Goal: Information Seeking & Learning: Learn about a topic

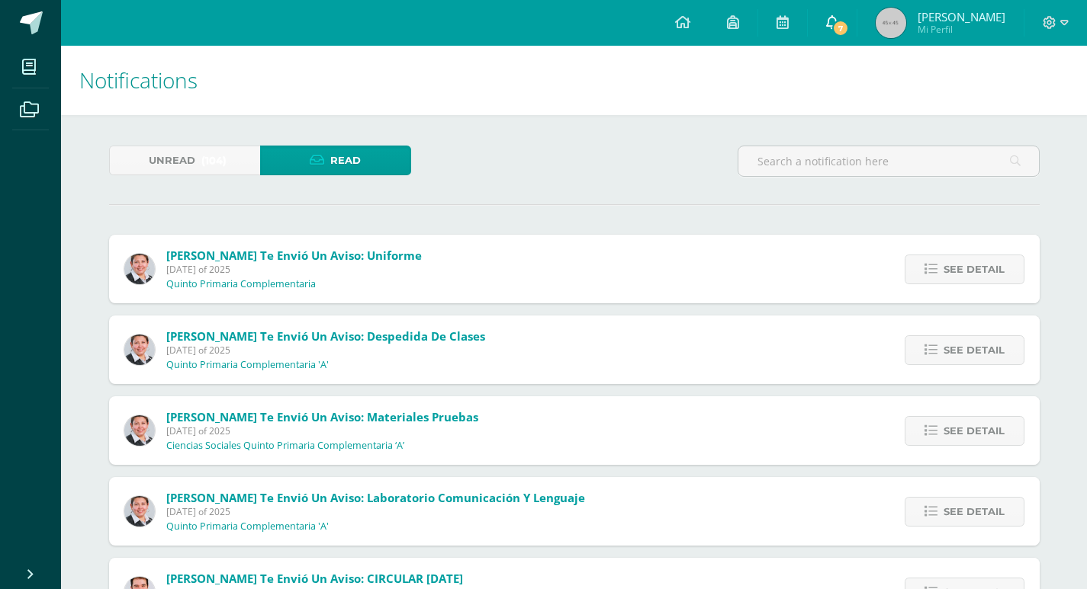
click at [850, 5] on link "7" at bounding box center [831, 23] width 49 height 46
click at [837, 30] on span "7" at bounding box center [840, 28] width 17 height 17
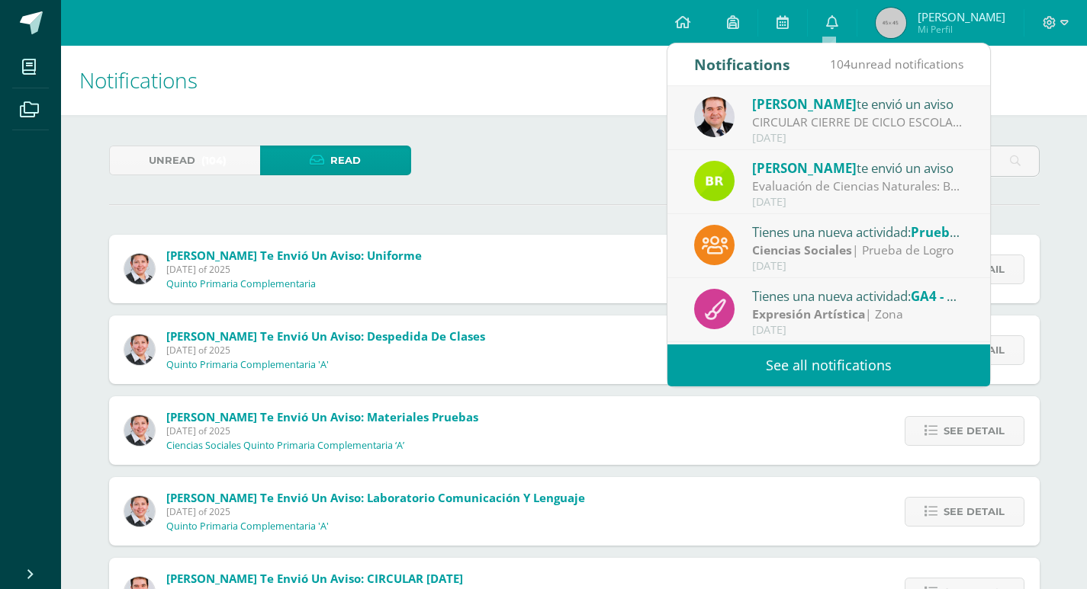
click at [881, 130] on div "CIRCULAR CIERRE DE CICLO ESCOLAR 2025: Buenas tardes estimados Padres y Madres …" at bounding box center [858, 123] width 212 height 18
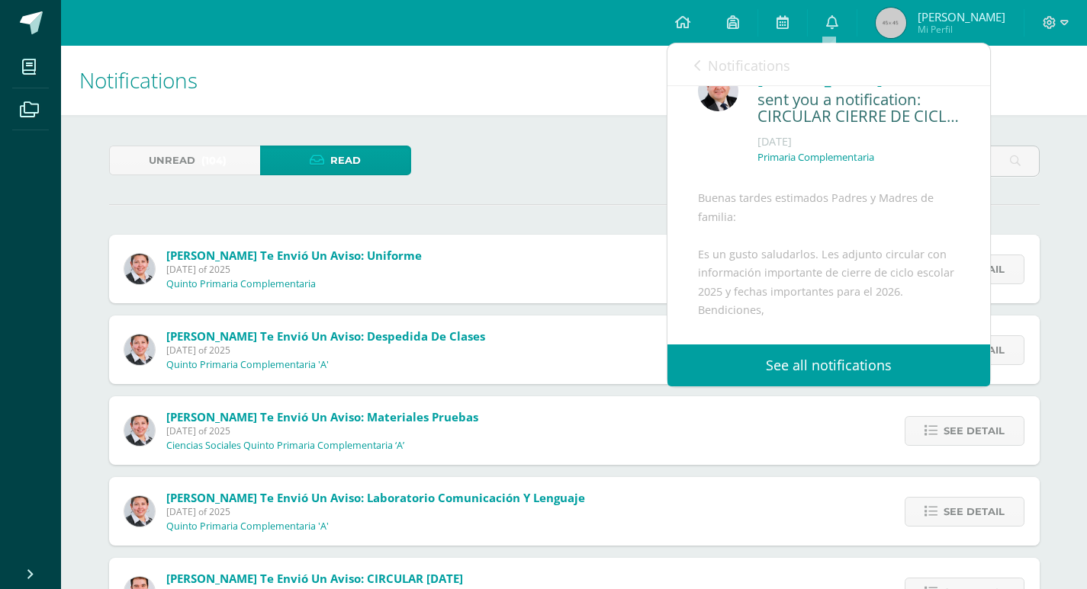
scroll to position [223, 0]
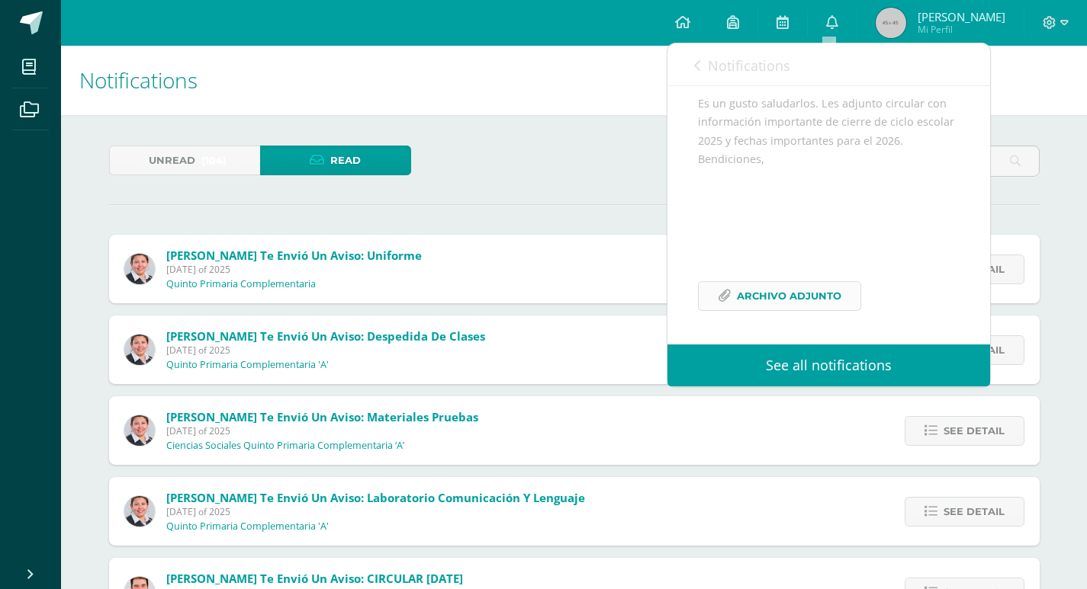
click at [813, 283] on span "Archivo Adjunto" at bounding box center [789, 296] width 104 height 28
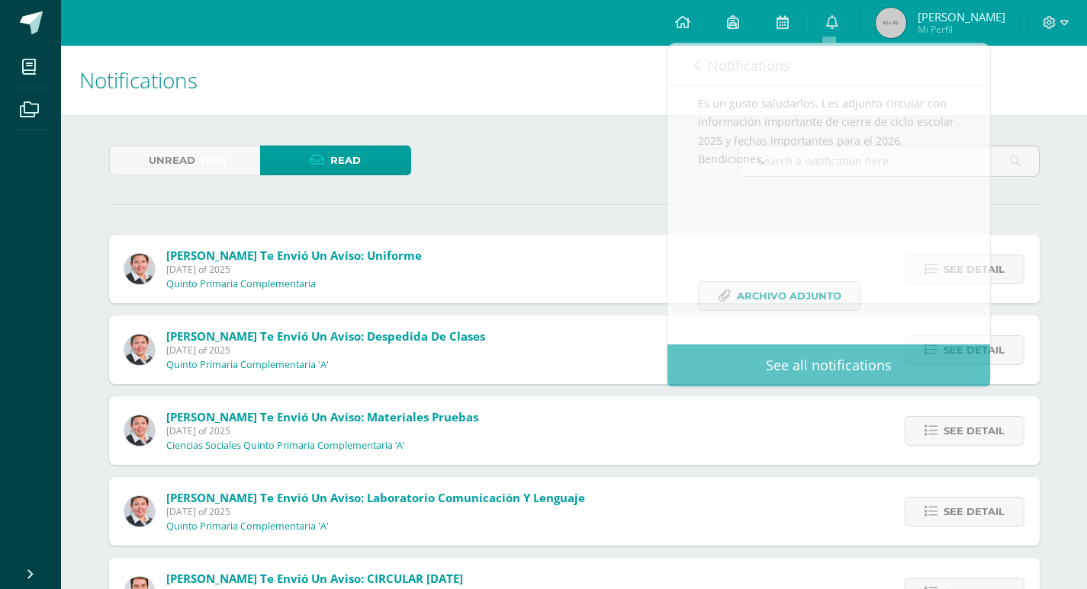
click at [534, 175] on div "Unread (104) Read" at bounding box center [574, 168] width 942 height 44
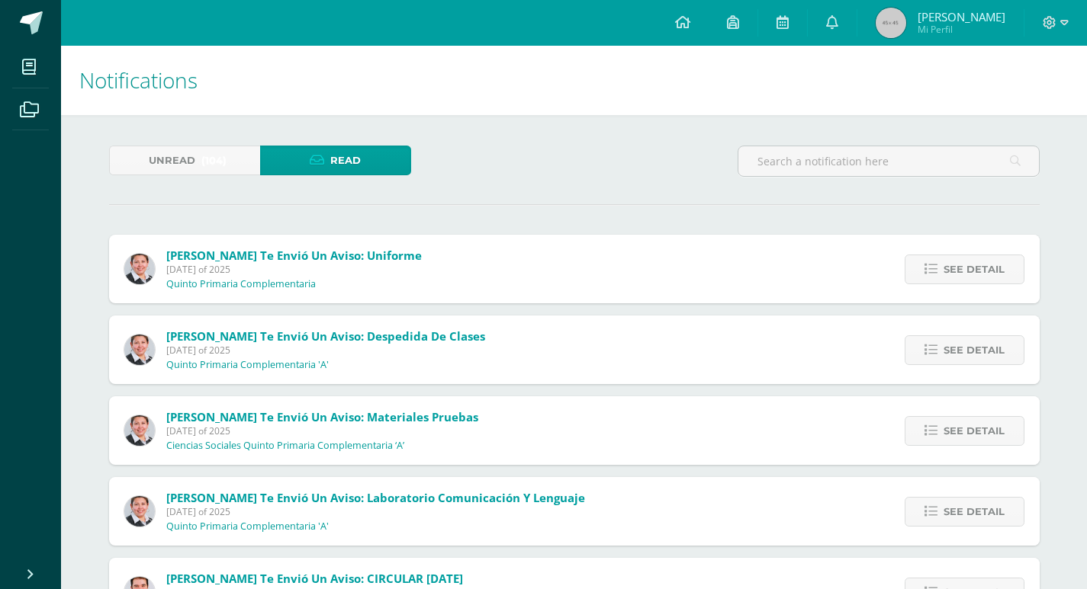
click at [987, 34] on span "Mi Perfil" at bounding box center [961, 29] width 88 height 13
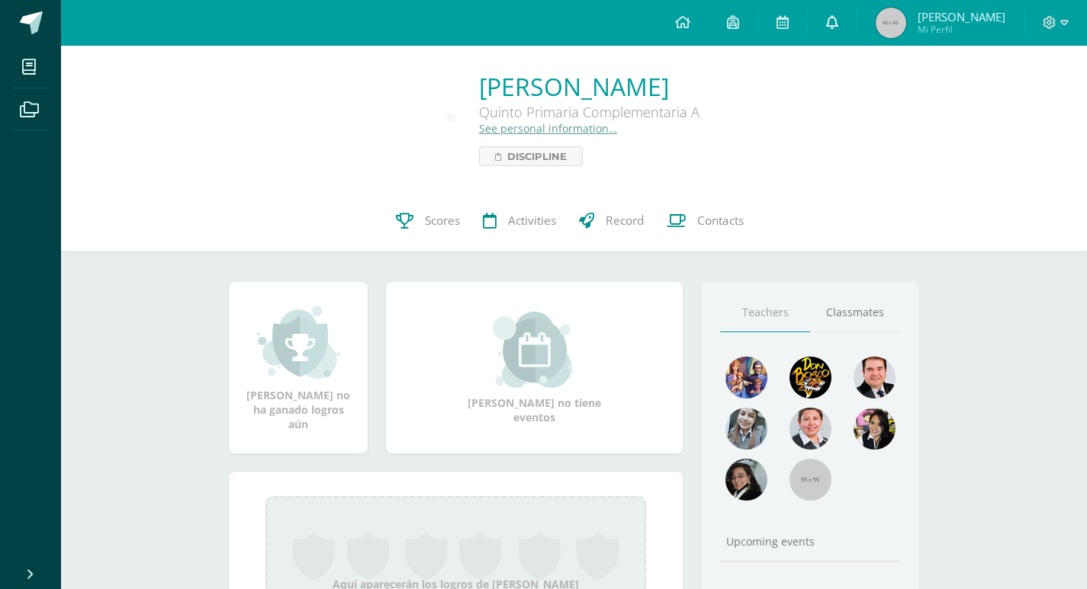
click at [826, 26] on icon at bounding box center [832, 22] width 12 height 14
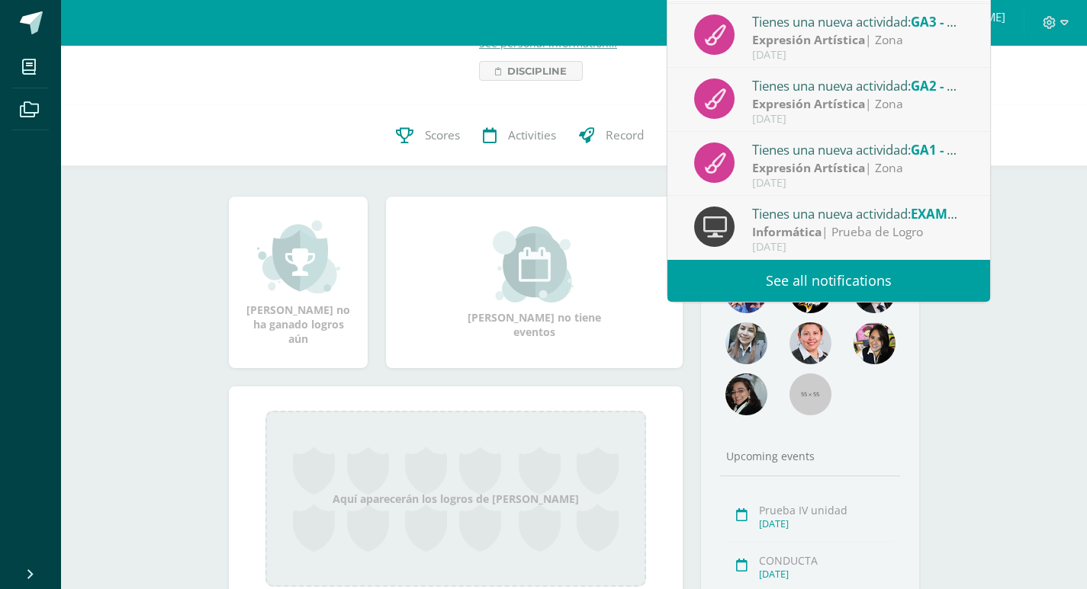
scroll to position [127, 0]
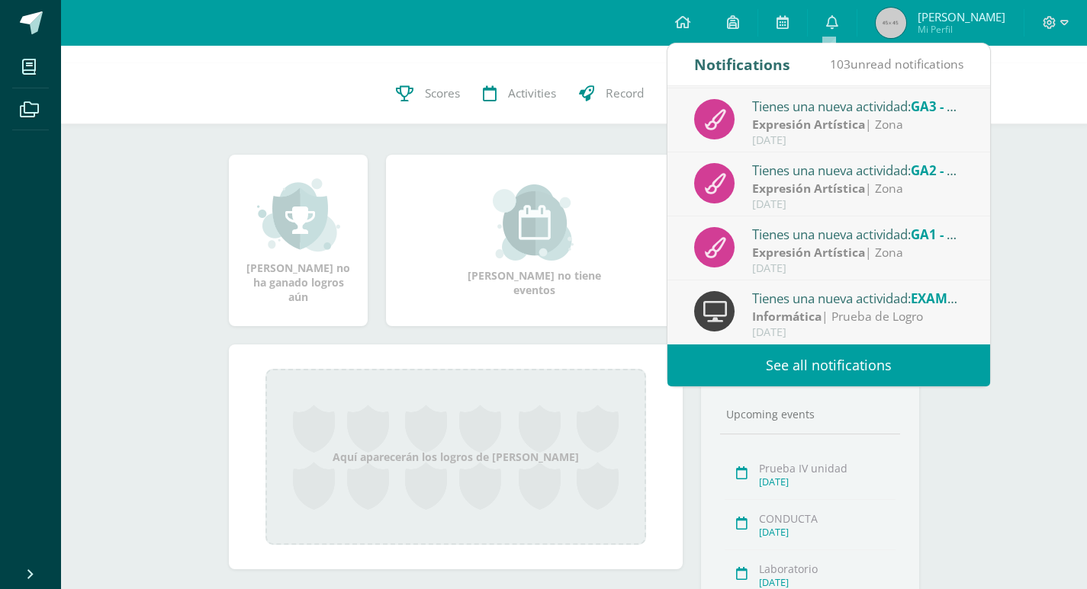
click at [859, 367] on link "See all notifications" at bounding box center [828, 366] width 323 height 42
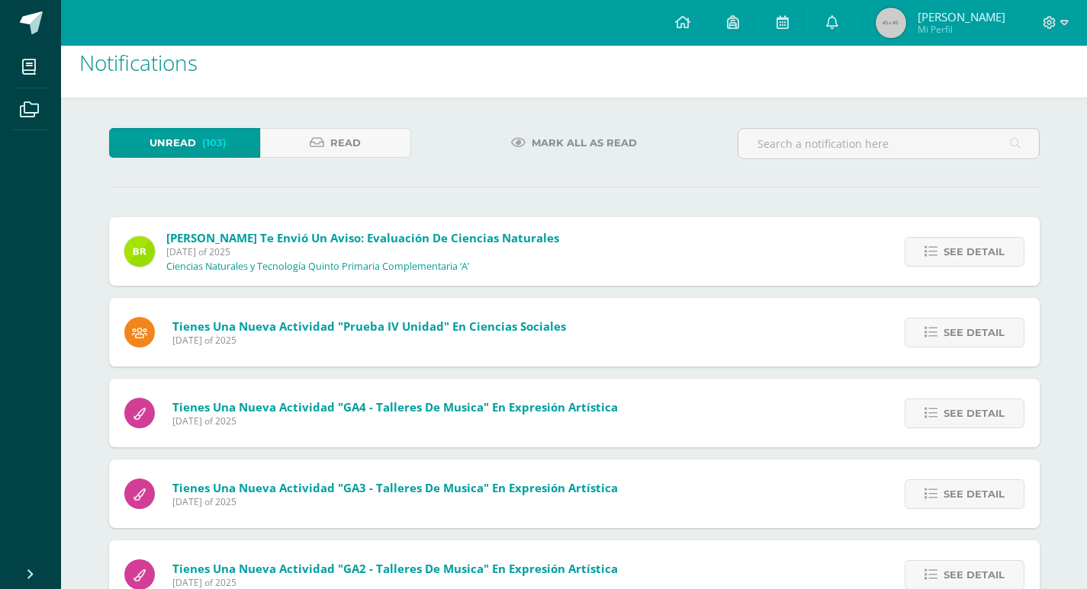
scroll to position [25, 0]
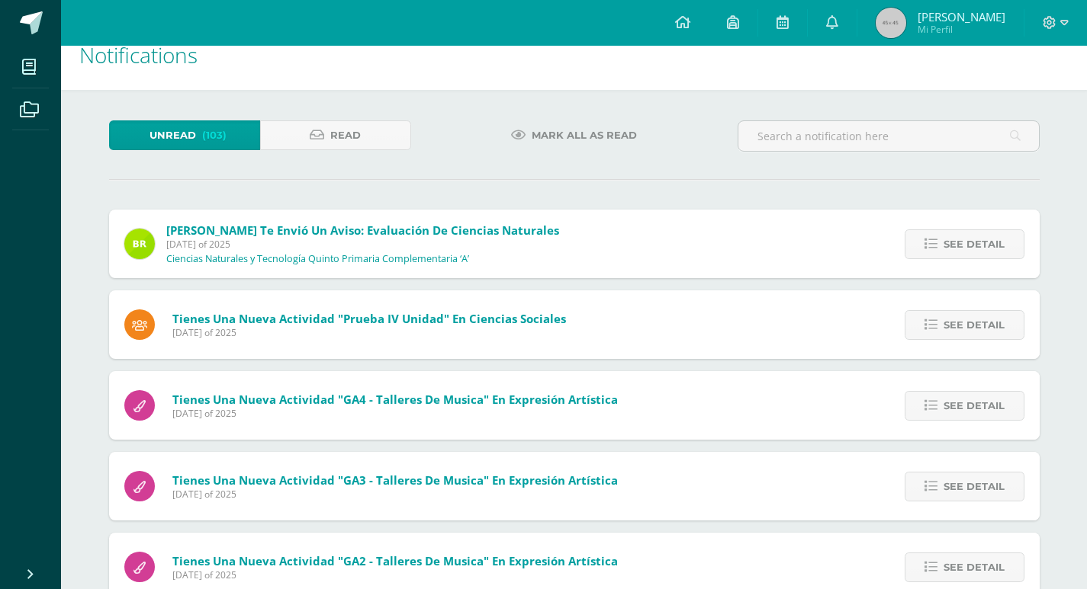
click at [980, 262] on div "See detail" at bounding box center [960, 244] width 158 height 69
drag, startPoint x: 933, startPoint y: 232, endPoint x: 903, endPoint y: 169, distance: 70.3
click at [914, 186] on div "Unread (103) Read Mark all as read Brenda Gutiérrez te envió un aviso: Evaluaci…" at bounding box center [574, 588] width 991 height 997
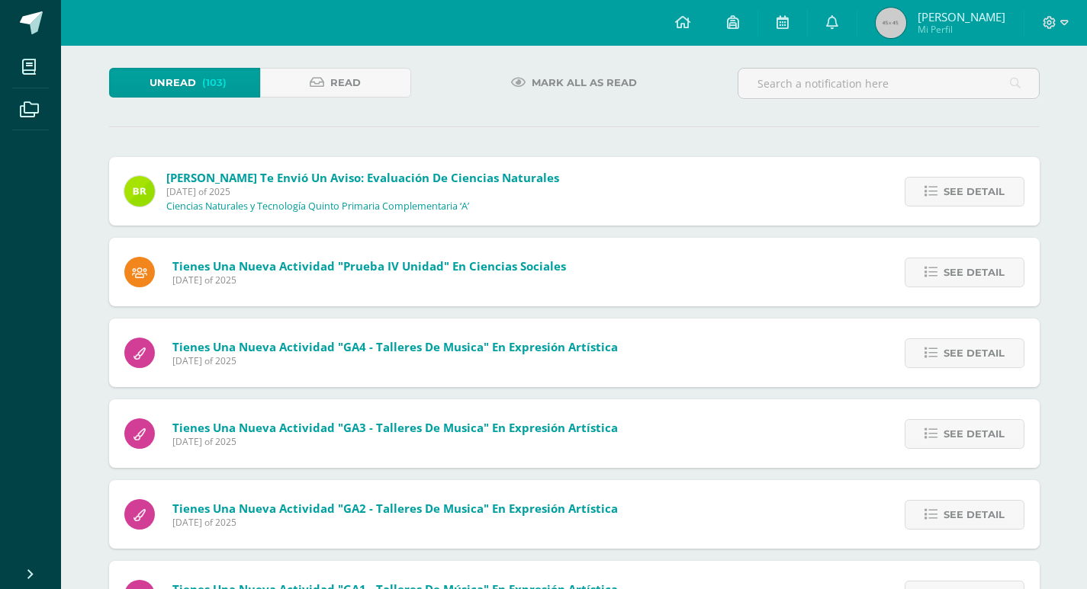
scroll to position [76, 0]
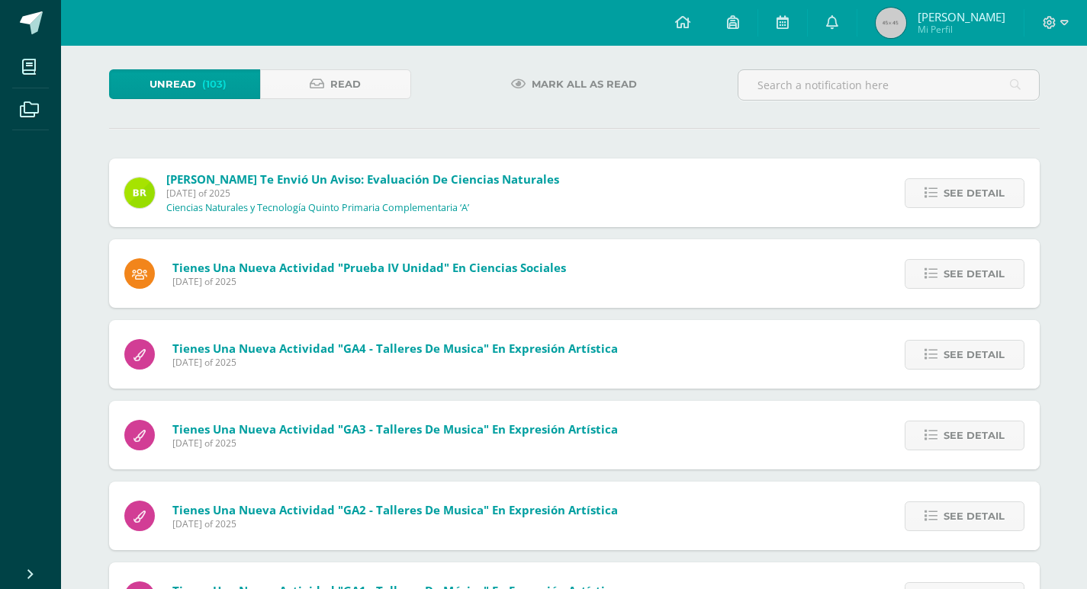
click at [555, 77] on span "Mark all as read" at bounding box center [583, 84] width 105 height 28
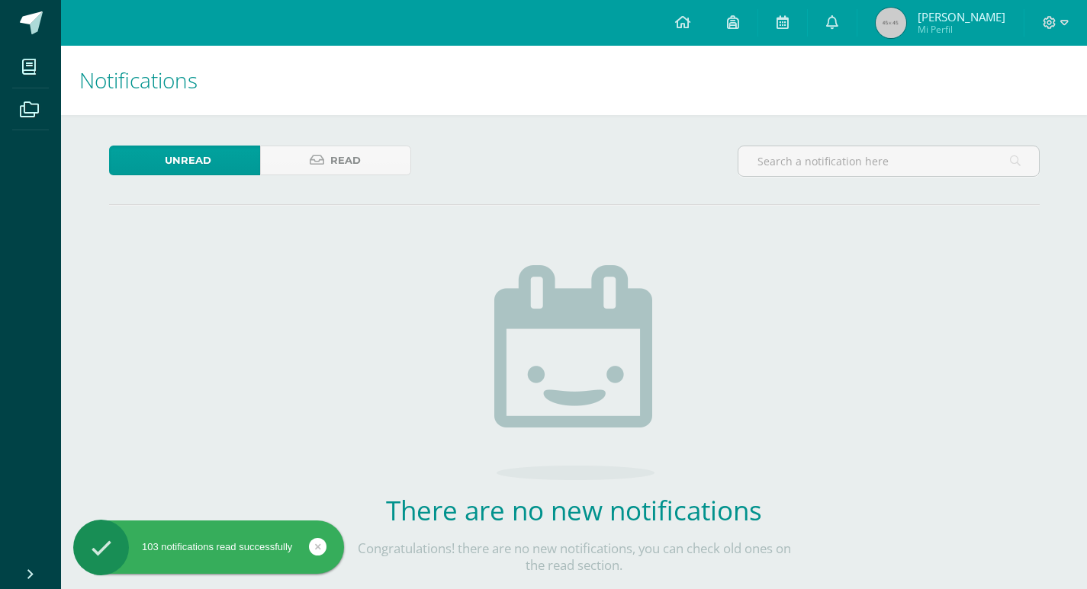
click at [371, 127] on div "Unread Read There are no new notifications Congratulations! there are no new no…" at bounding box center [574, 384] width 991 height 538
click at [379, 166] on link "Read" at bounding box center [335, 161] width 151 height 30
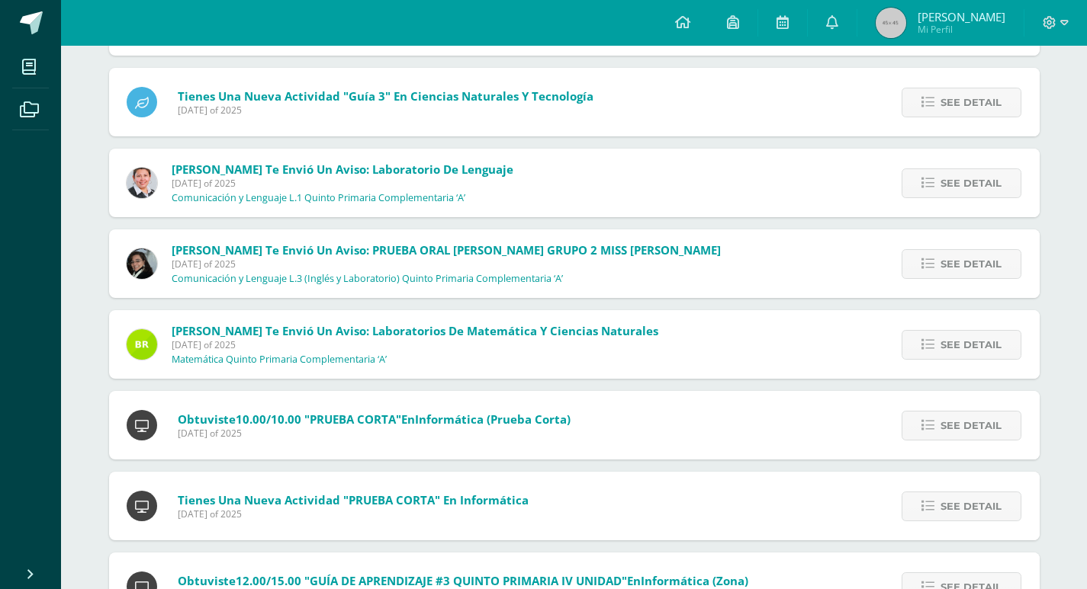
scroll to position [1972, 0]
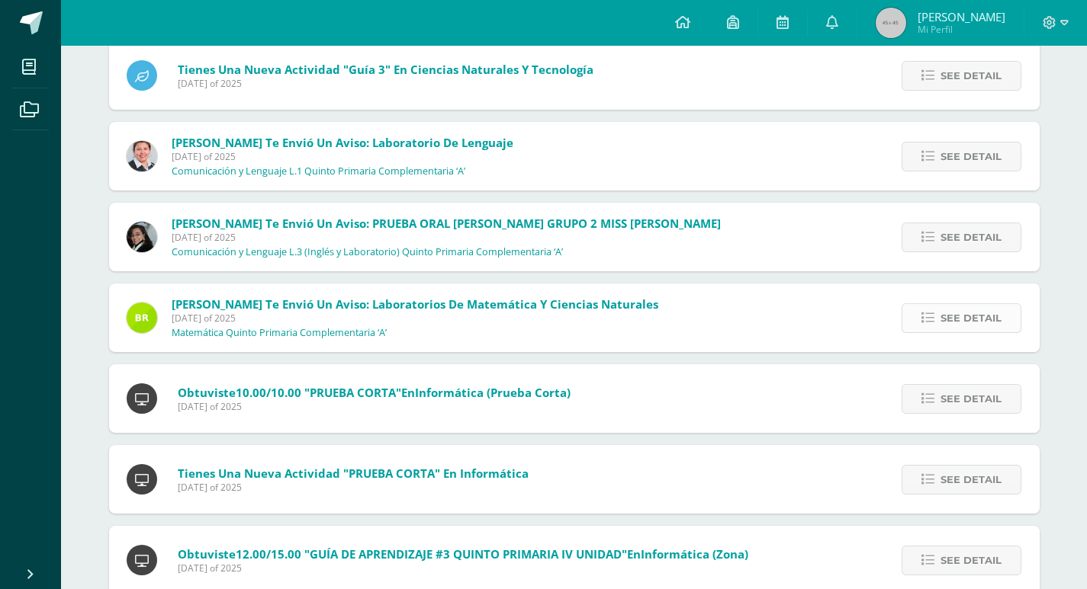
click at [942, 316] on span "See detail" at bounding box center [970, 318] width 61 height 28
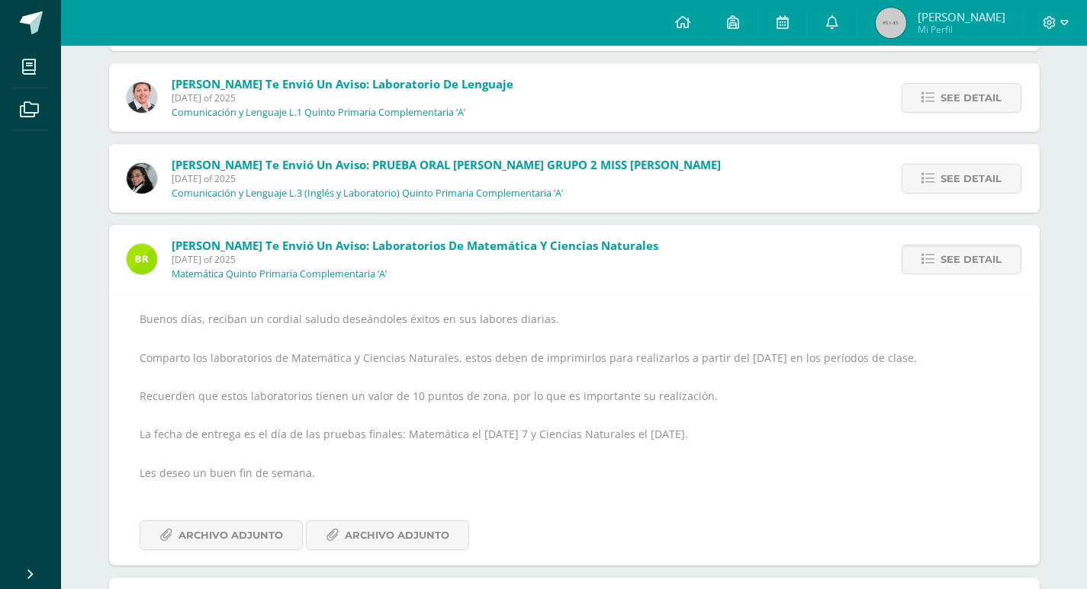
scroll to position [2099, 0]
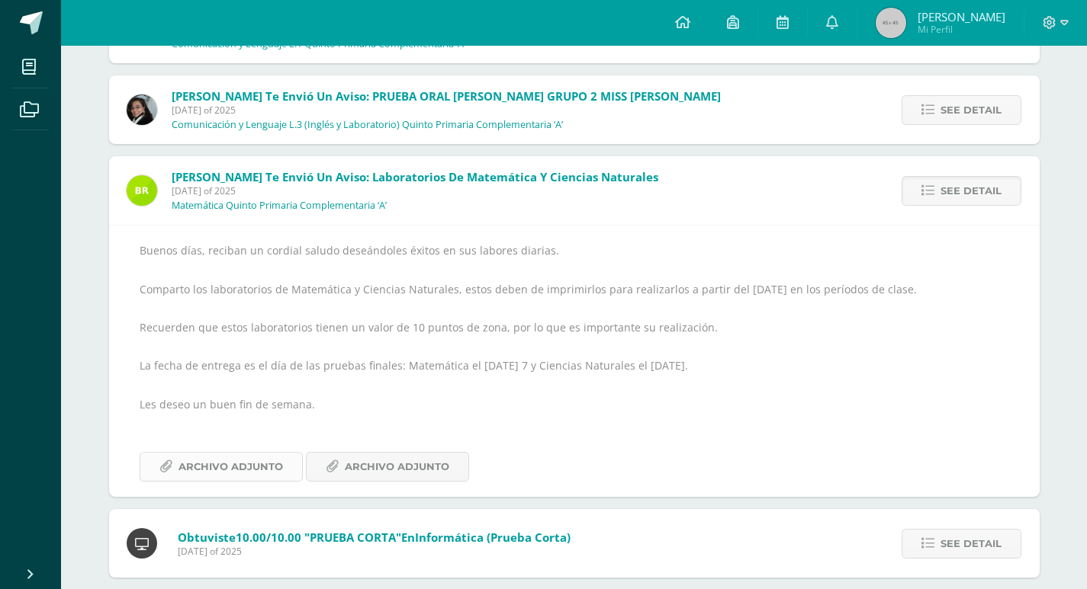
click at [235, 467] on span "Archivo Adjunto" at bounding box center [230, 467] width 104 height 28
click at [386, 474] on span "Archivo Adjunto" at bounding box center [397, 467] width 104 height 28
